Goal: Task Accomplishment & Management: Manage account settings

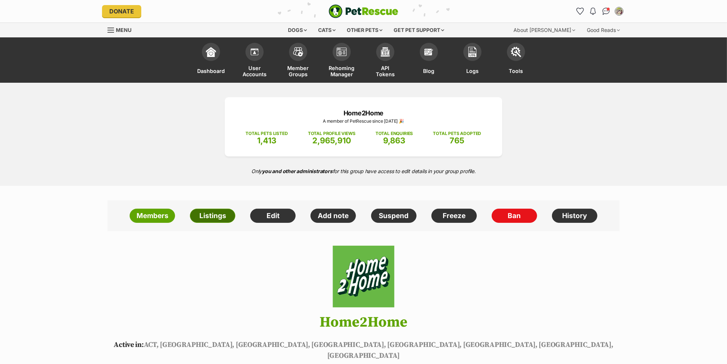
click at [214, 216] on link "Listings" at bounding box center [212, 216] width 45 height 15
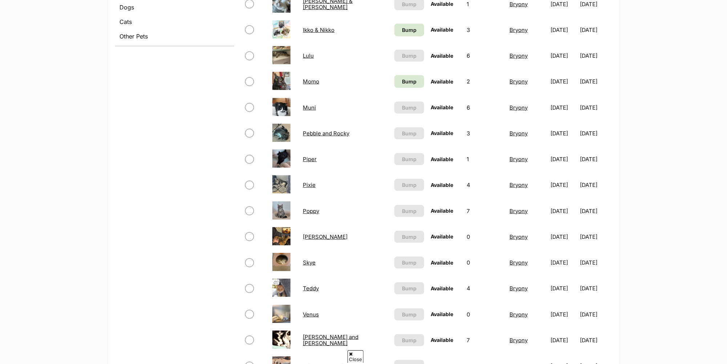
click at [339, 130] on link "Pebble and Rocky" at bounding box center [326, 133] width 46 height 7
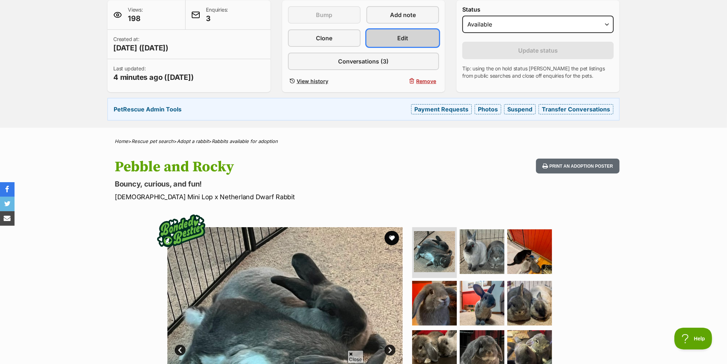
click at [390, 40] on link "Edit" at bounding box center [402, 37] width 73 height 17
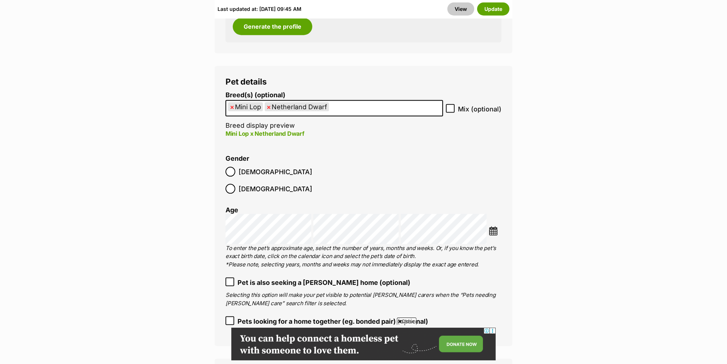
scroll to position [1125, 0]
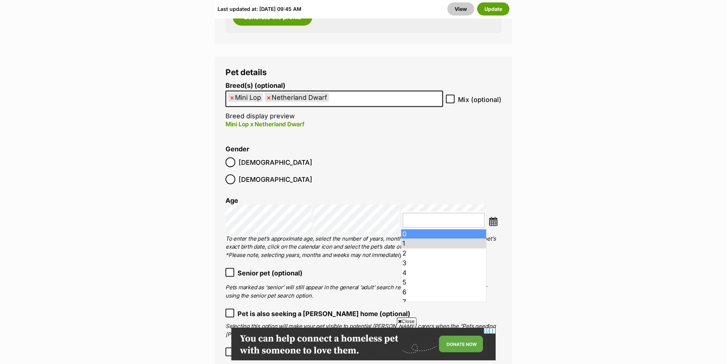
drag, startPoint x: 430, startPoint y: 233, endPoint x: 476, endPoint y: 172, distance: 76.5
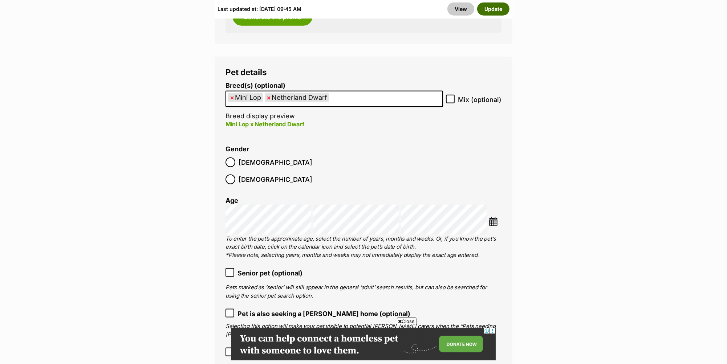
click at [492, 11] on button "Update" at bounding box center [493, 9] width 32 height 13
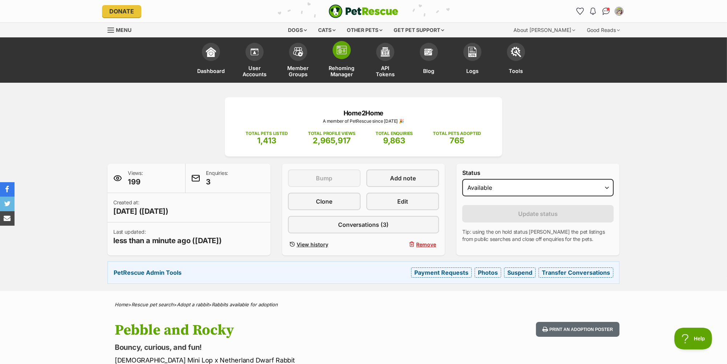
click at [339, 63] on link "Rehoming Manager" at bounding box center [342, 61] width 44 height 44
